Goal: Check status: Check status

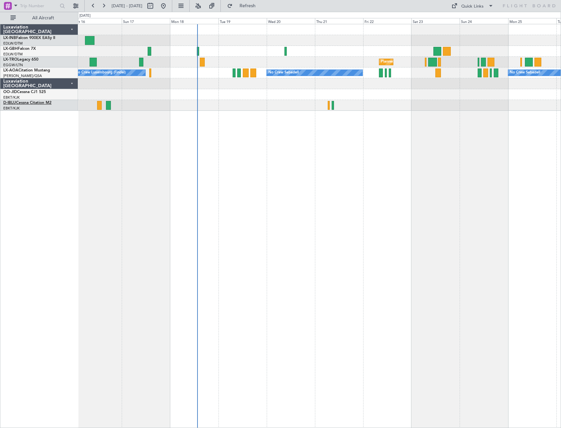
click at [24, 102] on link "D-IBLU Cessna Citation M2" at bounding box center [27, 103] width 48 height 4
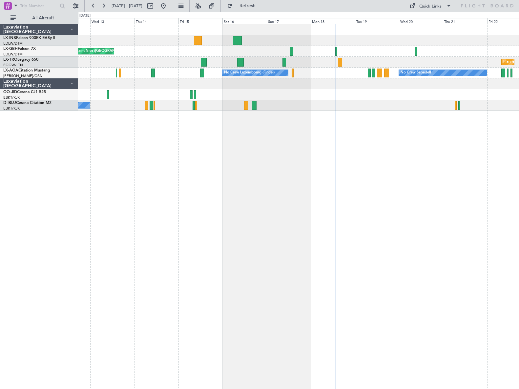
click at [421, 180] on div "Planned Maint Nice ([GEOGRAPHIC_DATA]) Planned Maint [GEOGRAPHIC_DATA] ([GEOGRA…" at bounding box center [298, 206] width 441 height 365
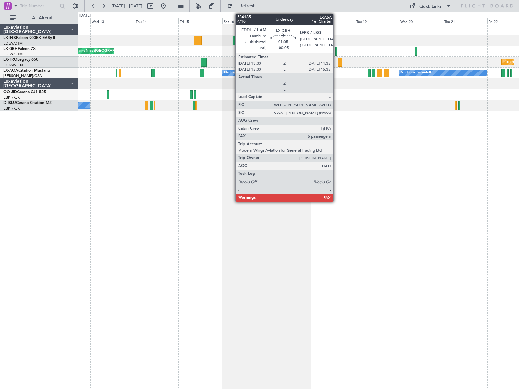
click at [336, 53] on div at bounding box center [336, 51] width 2 height 9
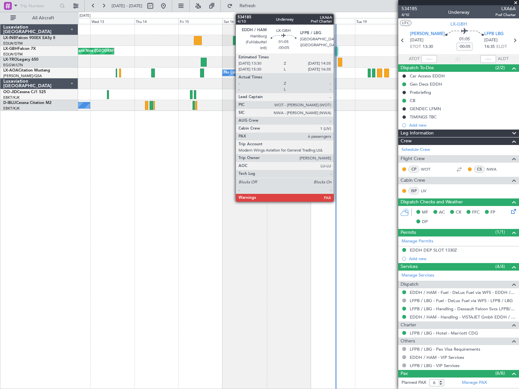
click at [337, 52] on div at bounding box center [336, 51] width 2 height 9
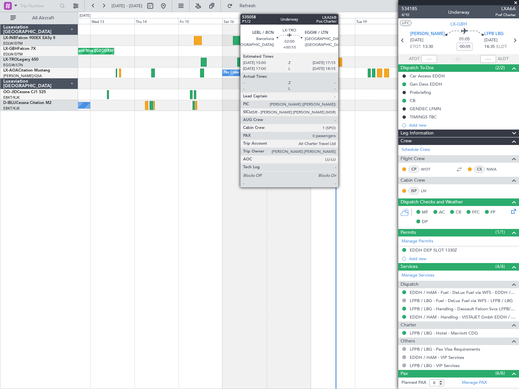
click at [341, 61] on div at bounding box center [340, 62] width 4 height 9
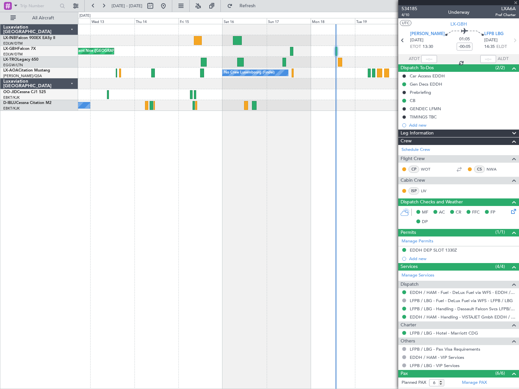
type input "+00:10"
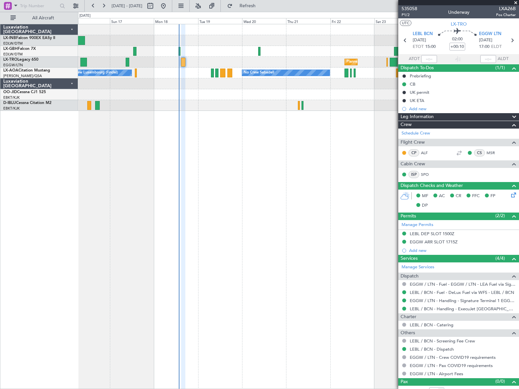
click at [127, 174] on div "Planned Maint [GEOGRAPHIC_DATA] ([GEOGRAPHIC_DATA]) No Crew Sabadell No Crew Lu…" at bounding box center [298, 206] width 441 height 365
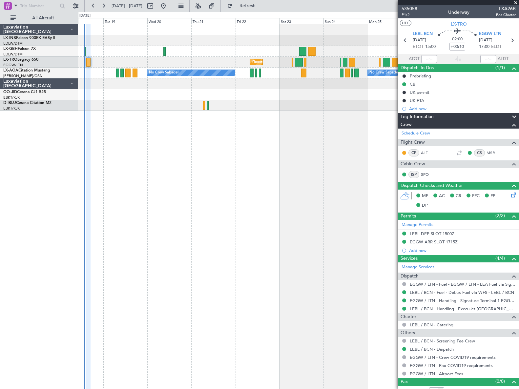
click at [149, 188] on div "Planned Maint [GEOGRAPHIC_DATA] ([GEOGRAPHIC_DATA]) No Crew Sabadell No Crew Sa…" at bounding box center [298, 206] width 441 height 365
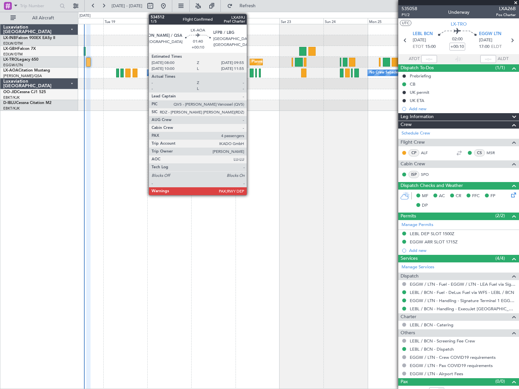
click at [250, 75] on div at bounding box center [252, 73] width 4 height 9
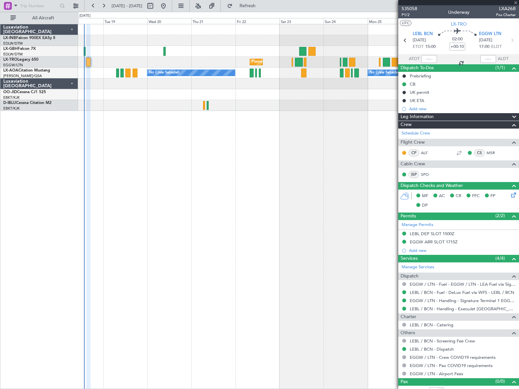
type input "4"
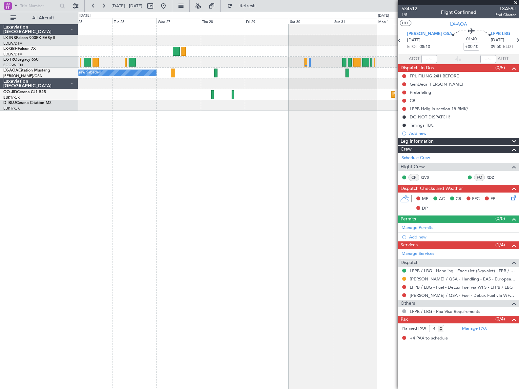
click at [42, 176] on div "No Crew Sabadell No Crew Planned Maint [GEOGRAPHIC_DATA]-[GEOGRAPHIC_DATA] No C…" at bounding box center [259, 200] width 519 height 377
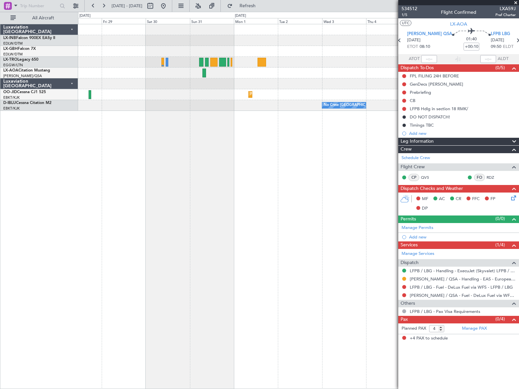
click at [60, 178] on div "No Crew No Crew Sabadell Planned Maint [GEOGRAPHIC_DATA]-[GEOGRAPHIC_DATA] No C…" at bounding box center [259, 200] width 519 height 377
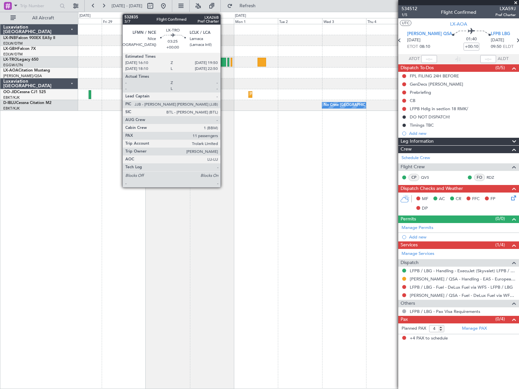
click at [223, 65] on div at bounding box center [222, 62] width 7 height 9
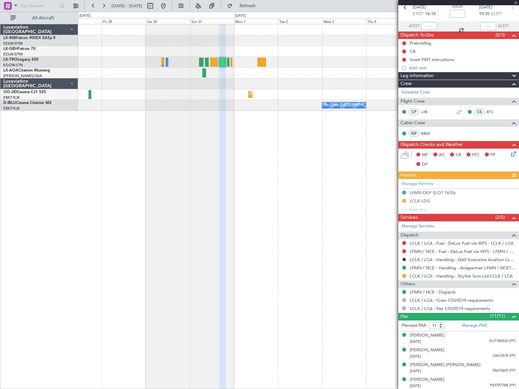
scroll to position [137, 0]
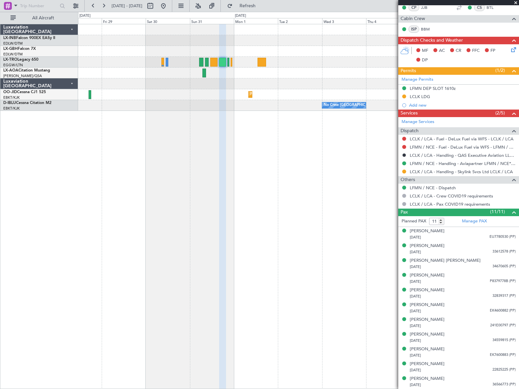
click at [265, 62] on div at bounding box center [261, 62] width 9 height 9
click at [262, 62] on div at bounding box center [261, 62] width 9 height 9
type input "0"
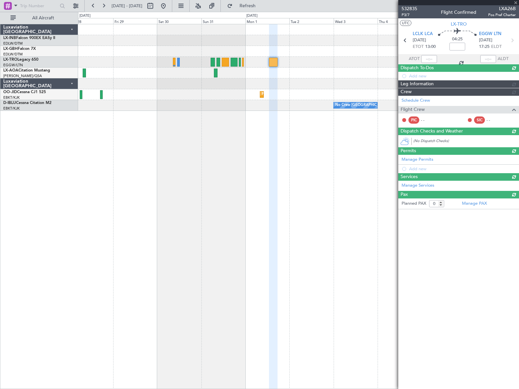
scroll to position [0, 0]
click at [292, 166] on div "No Crew No Crew Sabadell Planned Maint [GEOGRAPHIC_DATA]-[GEOGRAPHIC_DATA] No C…" at bounding box center [298, 206] width 441 height 365
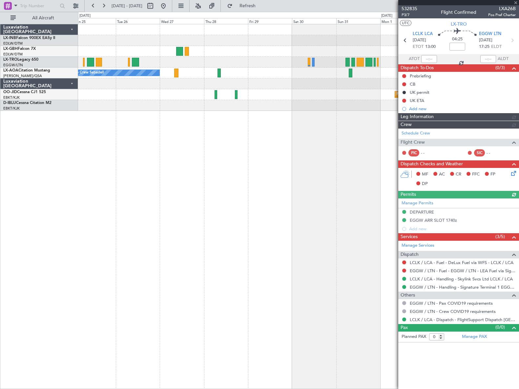
click at [286, 172] on div "No Crew Sabadell No Crew Planned Maint [GEOGRAPHIC_DATA]-[GEOGRAPHIC_DATA] No C…" at bounding box center [298, 206] width 441 height 365
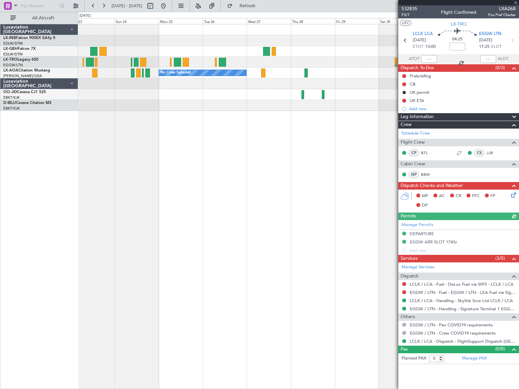
click at [368, 181] on div "Planned Maint [GEOGRAPHIC_DATA] ([GEOGRAPHIC_DATA]) No Crew Sabadell No Crew Sa…" at bounding box center [298, 206] width 441 height 365
